Goal: Task Accomplishment & Management: Manage account settings

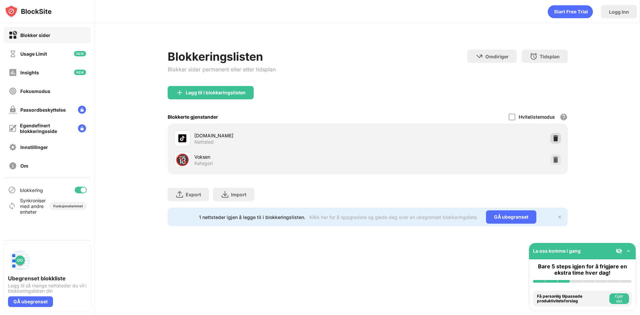
click at [557, 139] on img at bounding box center [555, 138] width 7 height 7
